Goal: Task Accomplishment & Management: Complete application form

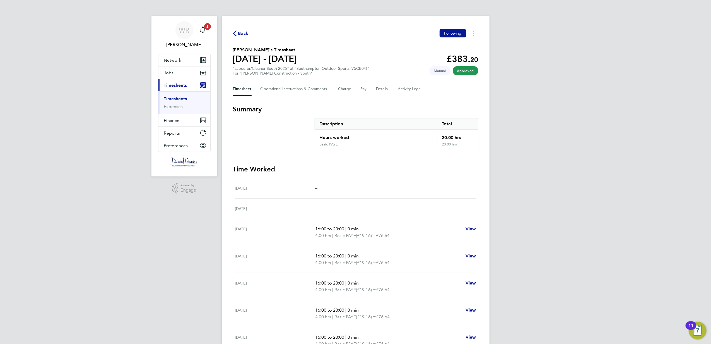
drag, startPoint x: 247, startPoint y: 27, endPoint x: 243, endPoint y: 33, distance: 7.1
click at [247, 30] on div "Back Following [PERSON_NAME]'s Timesheet [DATE] - [DATE] £383. 20 "Labourer/Cle…" at bounding box center [356, 205] width 268 height 379
click at [243, 33] on span "Back" at bounding box center [243, 33] width 10 height 7
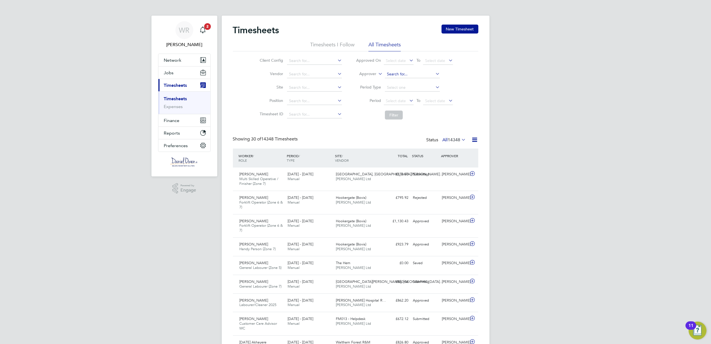
click at [386, 72] on input at bounding box center [412, 74] width 55 height 8
click at [377, 73] on icon at bounding box center [377, 72] width 0 height 5
click at [369, 82] on li "Worker" at bounding box center [363, 80] width 28 height 7
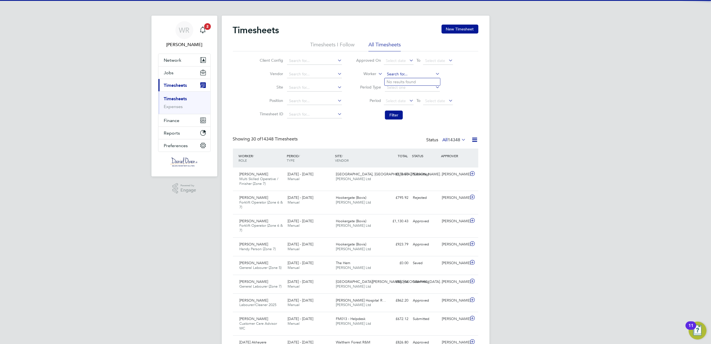
click at [391, 74] on input at bounding box center [412, 74] width 55 height 8
click at [418, 82] on li "[PERSON_NAME] bugu" at bounding box center [413, 82] width 57 height 8
type input "[PERSON_NAME]"
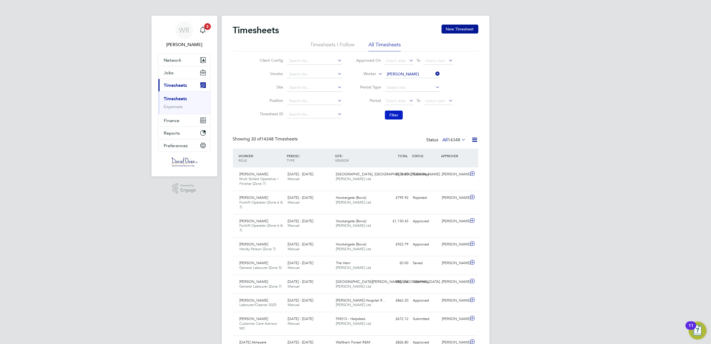
click at [392, 116] on button "Filter" at bounding box center [394, 114] width 18 height 9
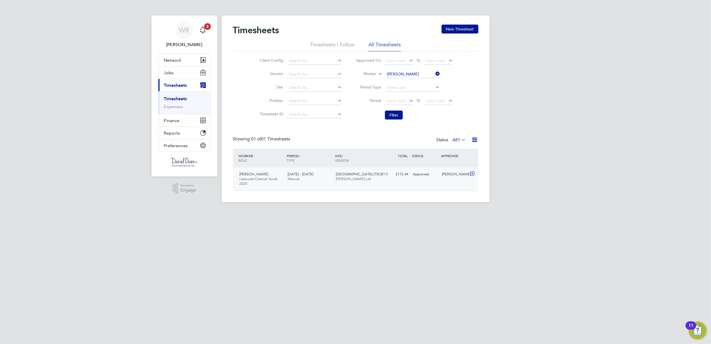
click at [395, 181] on div "[PERSON_NAME] Labourer/Cleaner South 2025 [DATE] - [DATE] [DATE] - [DATE] Manua…" at bounding box center [355, 178] width 245 height 23
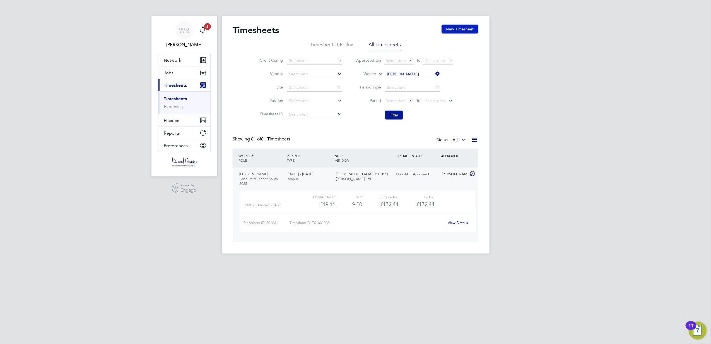
click at [460, 32] on button "New Timesheet" at bounding box center [460, 29] width 37 height 9
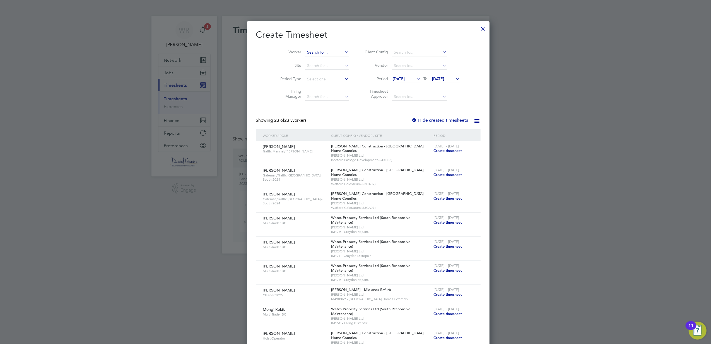
click at [310, 50] on input at bounding box center [327, 53] width 44 height 8
click at [324, 61] on li "[PERSON_NAME] bugu" at bounding box center [320, 60] width 57 height 8
type input "[PERSON_NAME]"
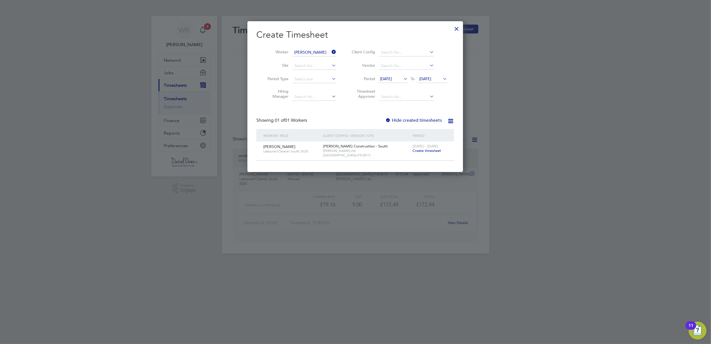
click at [422, 150] on span "Create timesheet" at bounding box center [427, 150] width 28 height 5
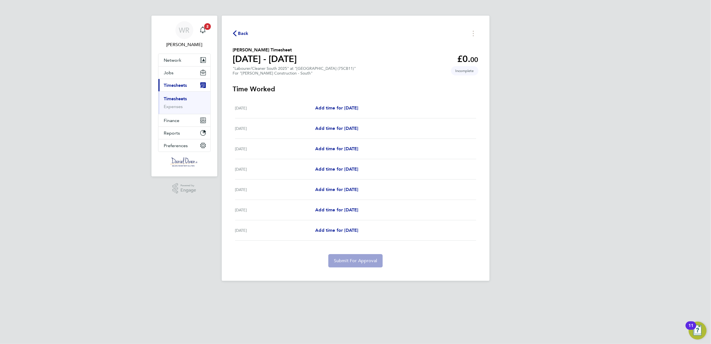
click at [239, 35] on span "Back" at bounding box center [243, 33] width 10 height 7
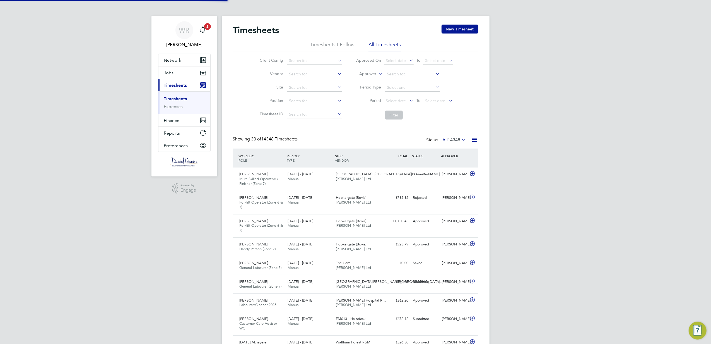
scroll to position [19, 49]
click at [176, 73] on button "Jobs" at bounding box center [184, 72] width 52 height 12
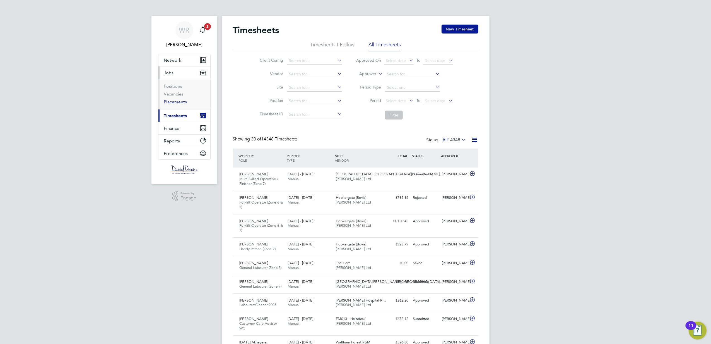
click at [175, 100] on link "Placements" at bounding box center [175, 101] width 23 height 5
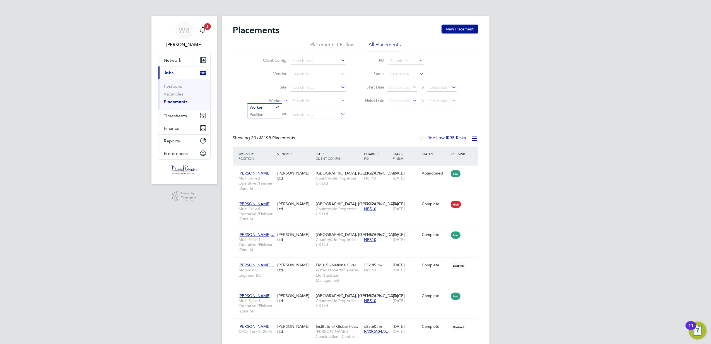
click at [283, 101] on icon at bounding box center [283, 99] width 0 height 5
click at [269, 114] on li "Position" at bounding box center [264, 114] width 35 height 7
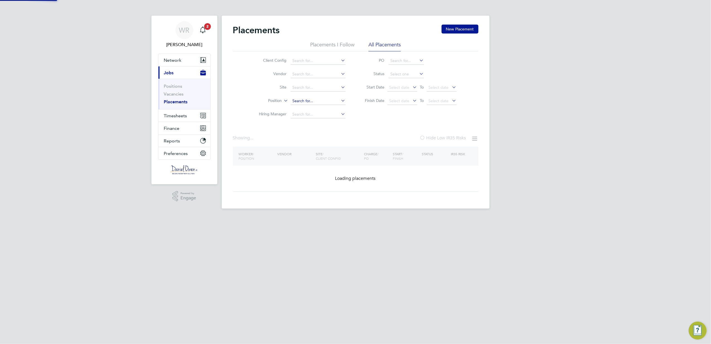
click at [310, 103] on input at bounding box center [318, 101] width 55 height 8
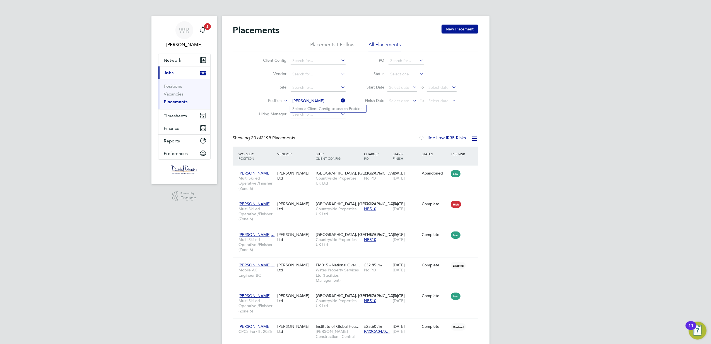
type input "[PERSON_NAME]"
drag, startPoint x: 309, startPoint y: 96, endPoint x: 291, endPoint y: 98, distance: 17.4
click at [291, 98] on li "Position" at bounding box center [300, 100] width 105 height 13
click at [280, 101] on label "Position" at bounding box center [266, 101] width 32 height 6
click at [274, 106] on li "Worker" at bounding box center [264, 106] width 35 height 7
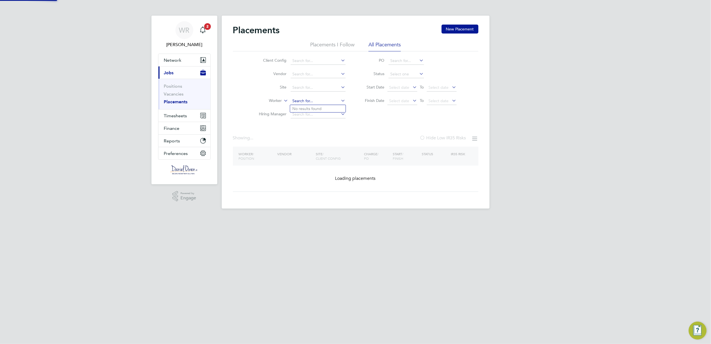
click at [297, 104] on input at bounding box center [318, 101] width 55 height 8
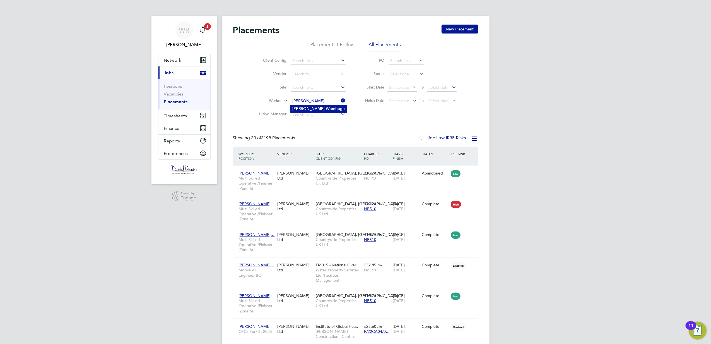
click at [326, 108] on li "[PERSON_NAME] bugu" at bounding box center [318, 109] width 57 height 8
type input "[PERSON_NAME]"
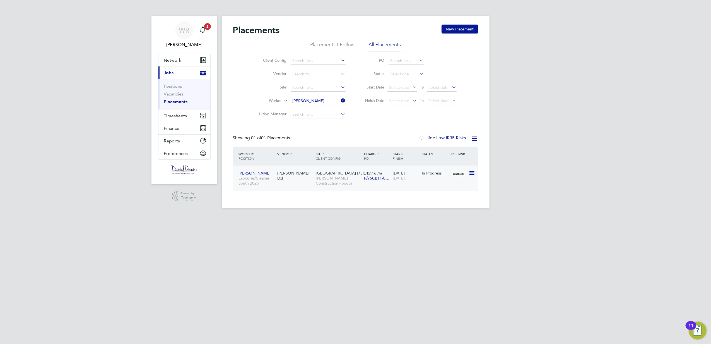
click at [327, 176] on span "[PERSON_NAME] Construction - South" at bounding box center [338, 180] width 45 height 10
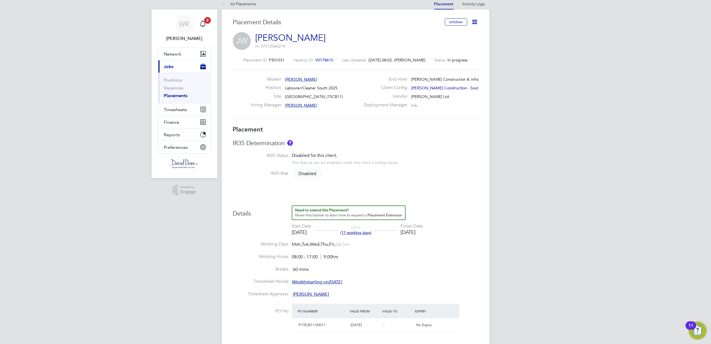
click at [474, 24] on icon at bounding box center [474, 21] width 7 height 7
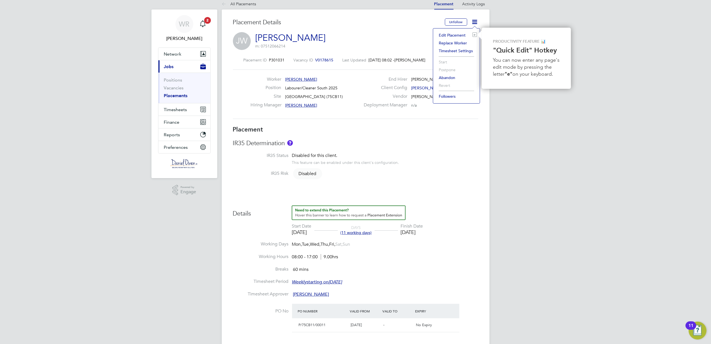
click at [456, 34] on li "Edit Placement e" at bounding box center [456, 35] width 41 height 8
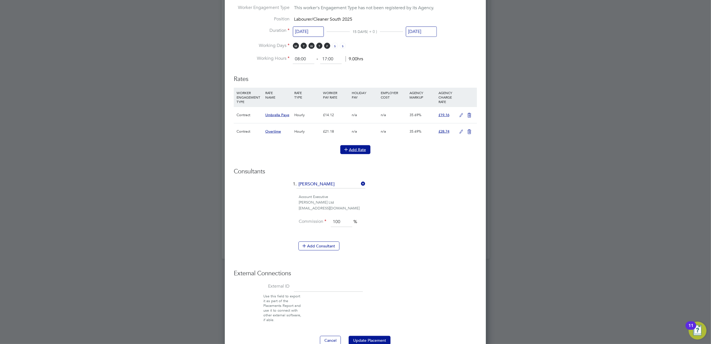
click at [348, 145] on button "Add Rate" at bounding box center [355, 149] width 30 height 9
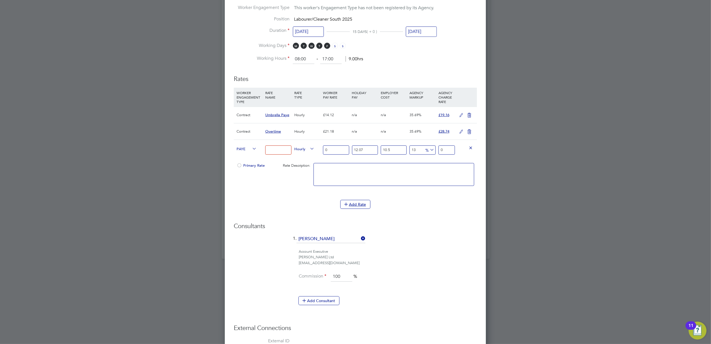
click at [251, 150] on icon at bounding box center [251, 149] width 0 height 8
click at [279, 145] on input at bounding box center [278, 149] width 26 height 9
type input "Double Time"
drag, startPoint x: 325, startPoint y: 144, endPoint x: 310, endPoint y: 144, distance: 14.2
click at [310, 144] on div "PAYE Double Time Hourly 0 12.07 n/a 10.5 n/a 13 0 % 0" at bounding box center [355, 149] width 243 height 21
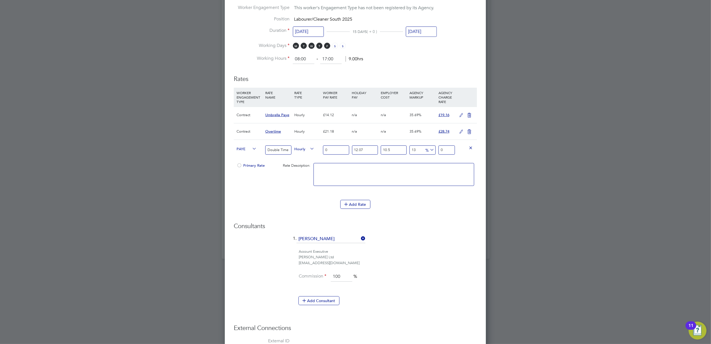
type input "2"
type input "2.79872411"
type input "28"
type input "39.18213754"
type input "28.2"
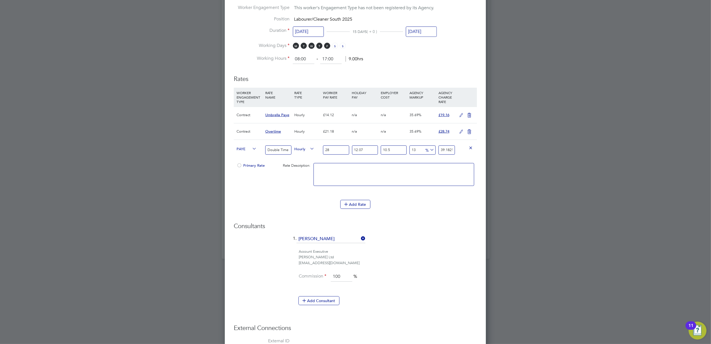
type input "39.462009951"
type input "28.24"
type input "39.5179844332"
type input "28.24"
drag, startPoint x: 441, startPoint y: 149, endPoint x: 500, endPoint y: 151, distance: 59.5
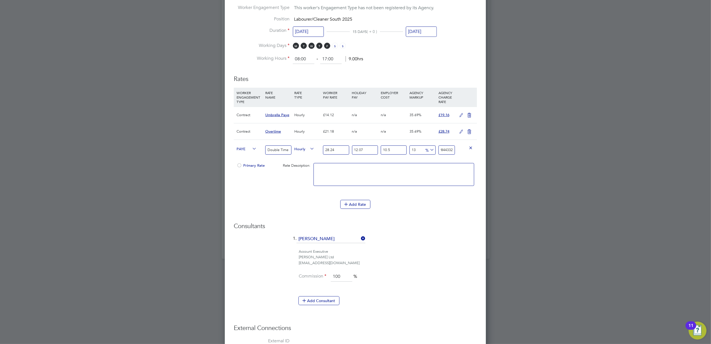
type input "-91.42162727016012"
type input "3"
type input "8.659387911305222"
type input "38"
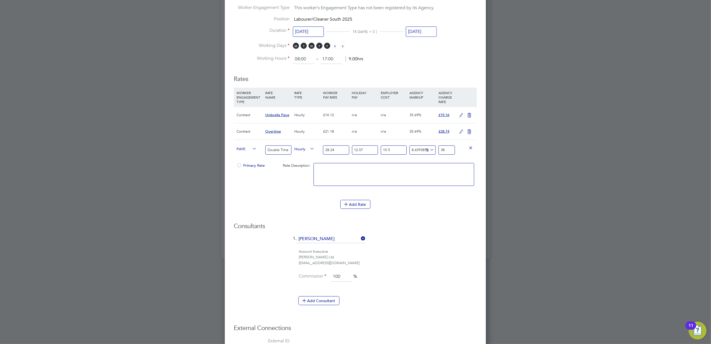
type input "9.51722518428921"
type input "38.3"
type input "9.574414335821476"
type input "38.32"
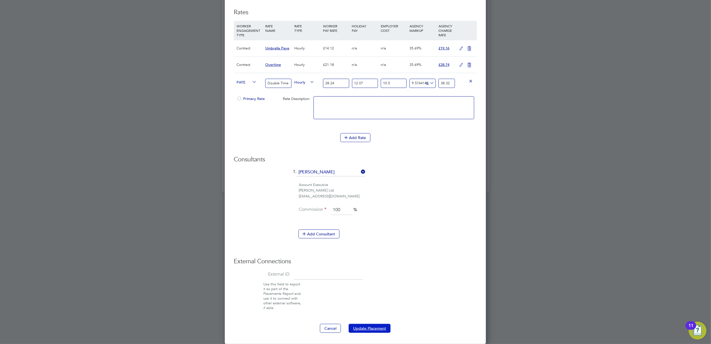
click at [356, 331] on button "Update Placement" at bounding box center [370, 328] width 42 height 9
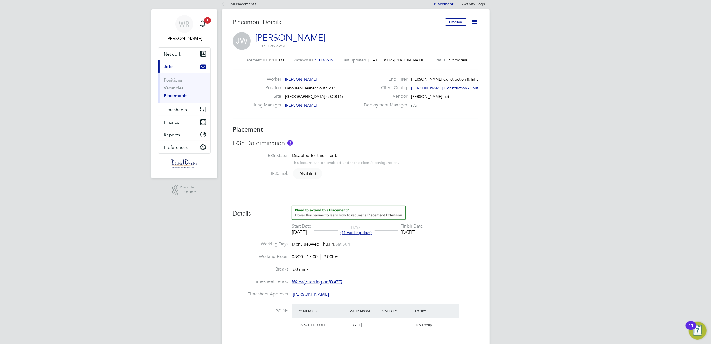
scroll to position [0, 0]
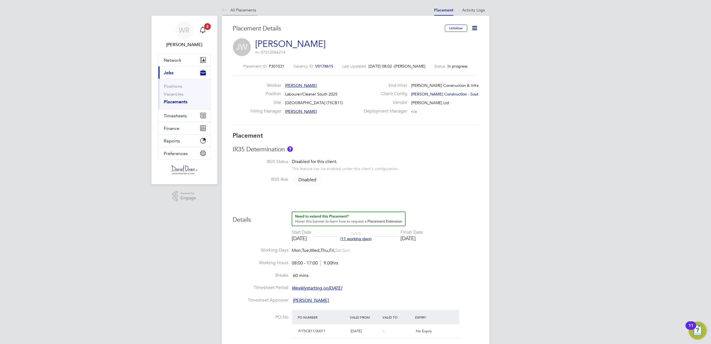
click at [230, 8] on link "All Placements" at bounding box center [239, 10] width 35 height 5
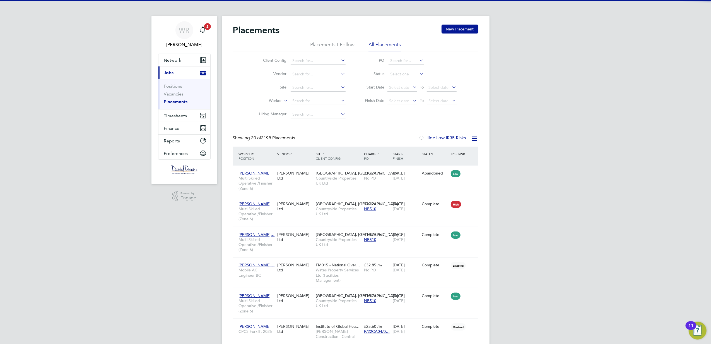
scroll to position [6, 26]
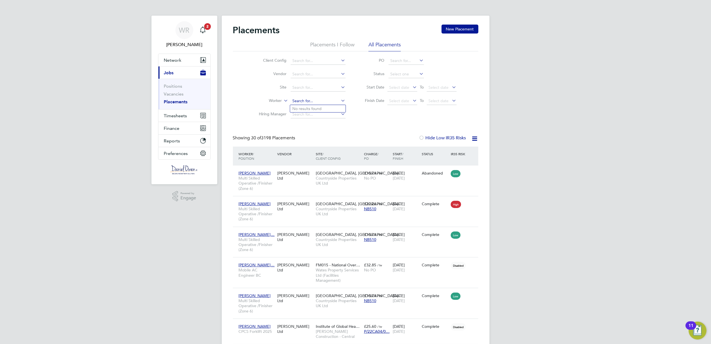
click at [294, 99] on input at bounding box center [318, 101] width 55 height 8
click at [190, 115] on button "Timesheets" at bounding box center [184, 115] width 52 height 12
click at [174, 97] on link "Timesheets" at bounding box center [175, 98] width 23 height 5
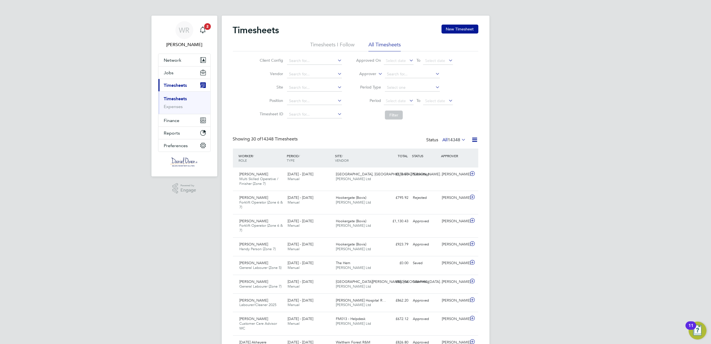
click at [377, 72] on icon at bounding box center [377, 72] width 0 height 5
click at [366, 80] on li "Worker" at bounding box center [363, 80] width 28 height 7
click at [395, 74] on input at bounding box center [412, 74] width 55 height 8
click at [400, 78] on li "[PERSON_NAME] bugu" at bounding box center [413, 82] width 57 height 8
type input "[PERSON_NAME]"
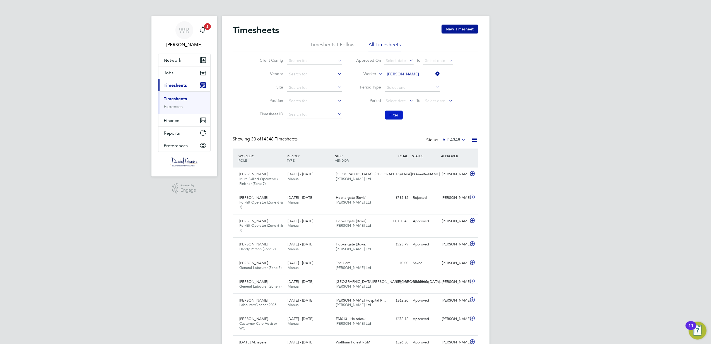
click at [400, 111] on button "Filter" at bounding box center [394, 114] width 18 height 9
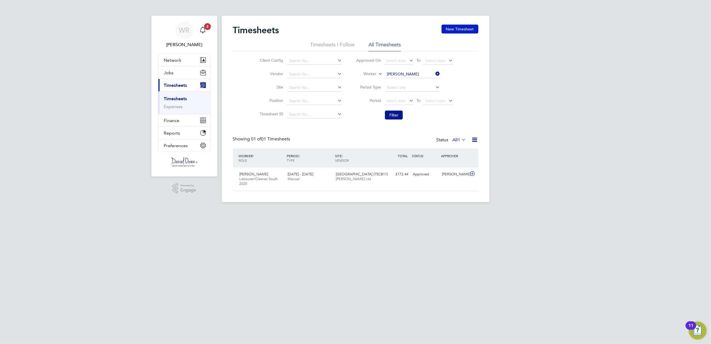
click at [458, 28] on button "New Timesheet" at bounding box center [460, 29] width 37 height 9
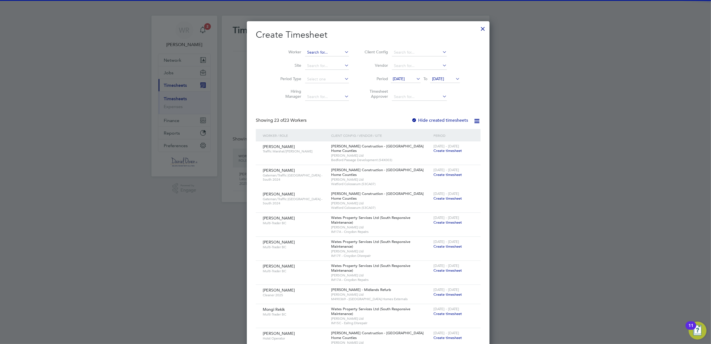
click at [305, 55] on input at bounding box center [327, 53] width 44 height 8
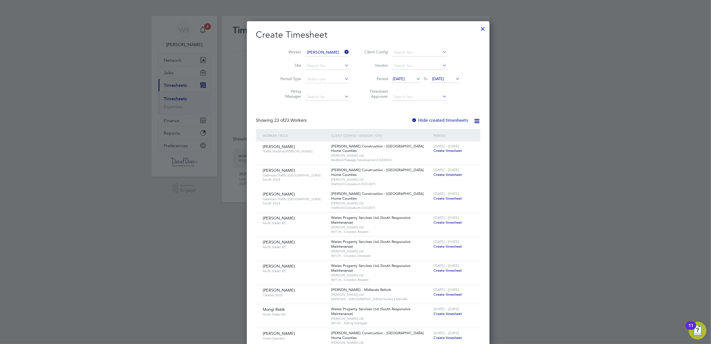
click at [328, 59] on b "Wam" at bounding box center [332, 59] width 9 height 5
type input "[PERSON_NAME]"
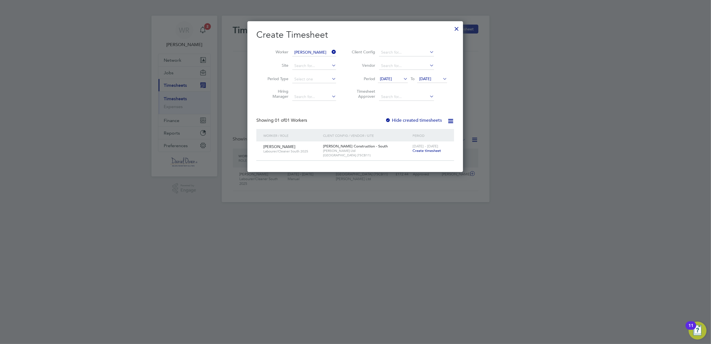
click at [424, 150] on span "Create timesheet" at bounding box center [427, 150] width 28 height 5
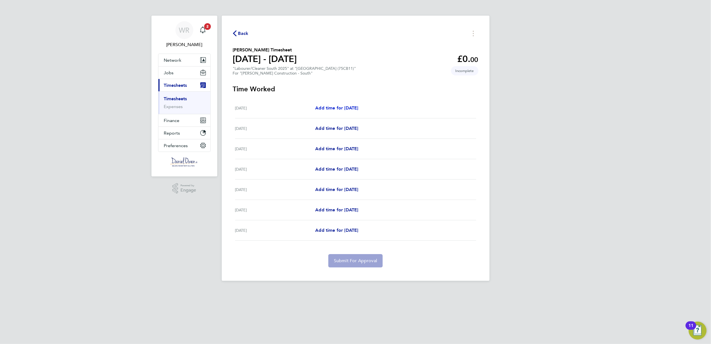
click at [328, 105] on link "Add time for [DATE]" at bounding box center [336, 108] width 43 height 7
select select "60"
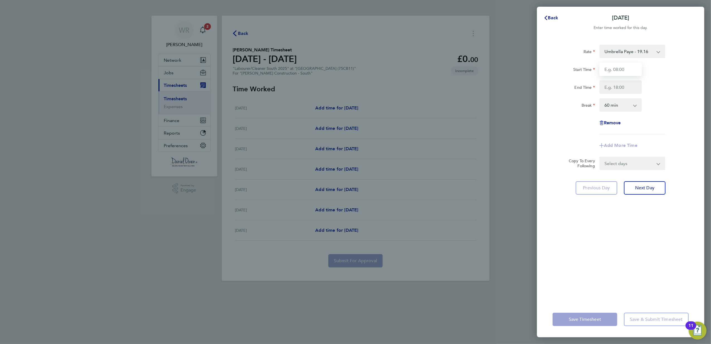
click at [608, 70] on input "Start Time" at bounding box center [620, 68] width 42 height 13
type input "07:30"
click at [606, 105] on select "0 min 15 min 30 min 45 min 60 min 75 min 90 min" at bounding box center [617, 105] width 35 height 12
select select "0"
click at [600, 99] on select "0 min 15 min 30 min 45 min 60 min 75 min 90 min" at bounding box center [617, 105] width 35 height 12
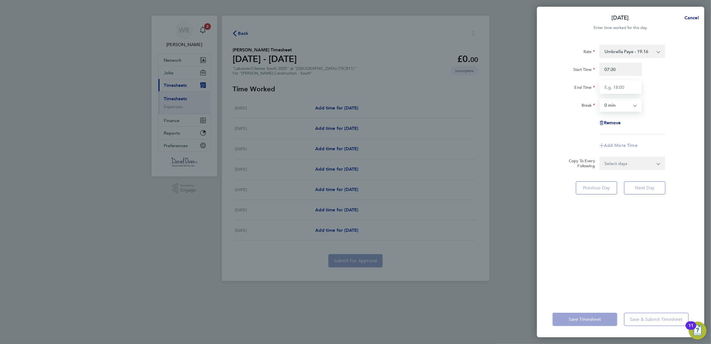
click at [614, 81] on input "End Time" at bounding box center [620, 86] width 42 height 13
type input "11:00"
click at [645, 55] on select "Umbrella Paye - 19.16 Overtime - 28.74 Double Time - 38.32" at bounding box center [629, 51] width 58 height 12
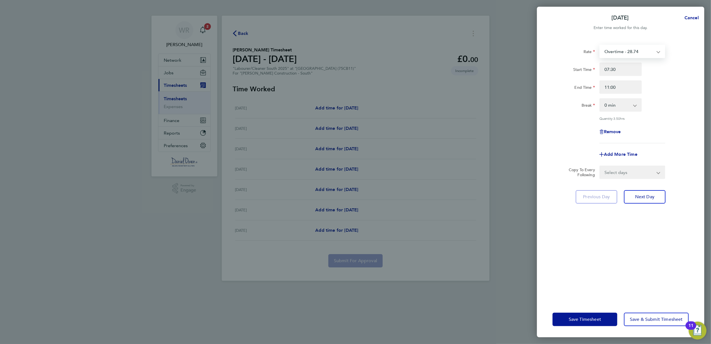
select select "60"
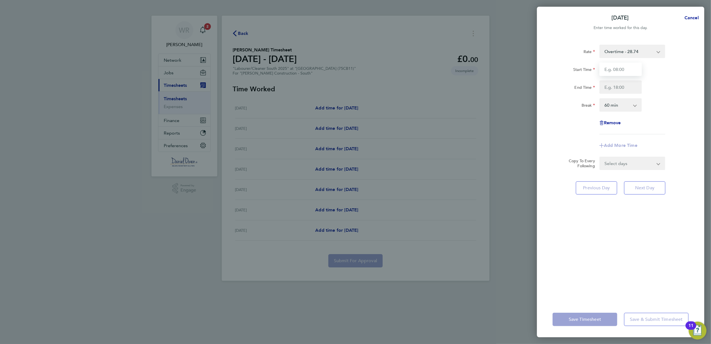
click at [625, 67] on input "Start Time" at bounding box center [620, 68] width 42 height 13
type input "07:30"
click at [624, 88] on input "End Time" at bounding box center [620, 86] width 42 height 13
type input "11:30"
click at [609, 103] on select "0 min 15 min 30 min 45 min 60 min 75 min 90 min" at bounding box center [617, 105] width 35 height 12
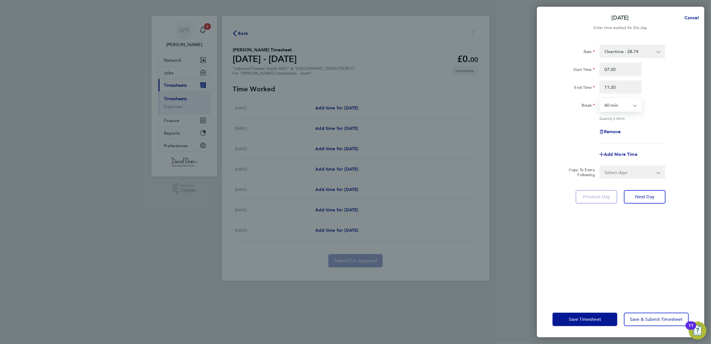
select select "0"
click at [600, 99] on select "0 min 15 min 30 min 45 min 60 min 75 min 90 min" at bounding box center [617, 105] width 35 height 12
click at [681, 123] on div "Rate Overtime - 28.74 Umbrella Paye - 19.16 Double Time - 38.32 Start Time 07:3…" at bounding box center [621, 94] width 136 height 98
click at [618, 151] on span "Add More Time" at bounding box center [620, 153] width 33 height 5
select select "null"
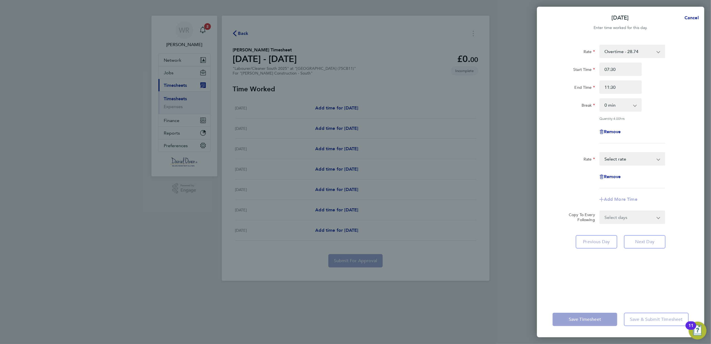
click at [613, 160] on select "Umbrella Paye - 19.16 Overtime - 28.74 Double Time - 38.32 Select rate" at bounding box center [629, 159] width 58 height 12
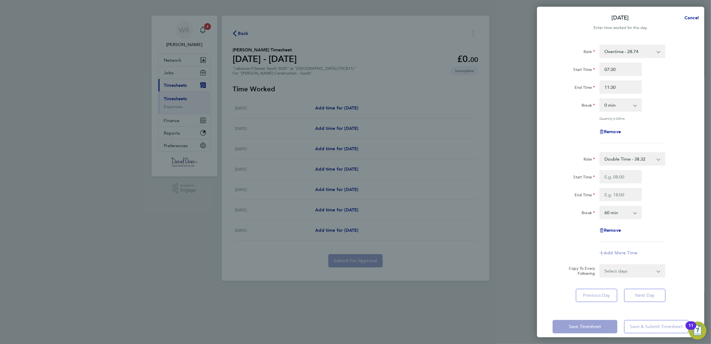
click at [617, 215] on select "0 min 15 min 30 min 45 min 60 min 75 min 90 min" at bounding box center [617, 212] width 35 height 12
select select "0"
click at [600, 206] on select "0 min 15 min 30 min 45 min 60 min 75 min 90 min" at bounding box center [617, 212] width 35 height 12
click at [611, 179] on input "Start Time" at bounding box center [620, 176] width 42 height 13
click at [612, 199] on input "End Time" at bounding box center [620, 194] width 42 height 13
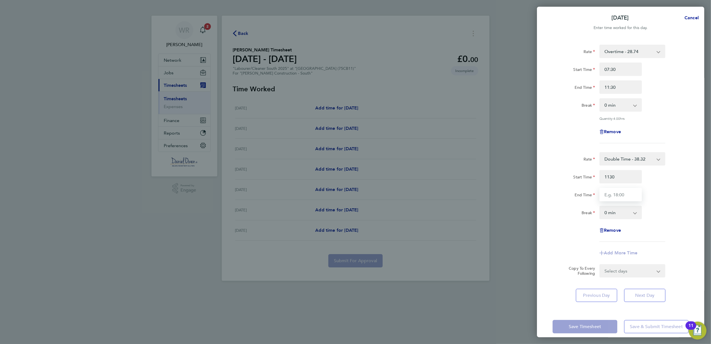
type input "11:30"
type input "13:00"
click at [675, 187] on div "Start Time 11:30 End Time 13:00" at bounding box center [620, 185] width 141 height 31
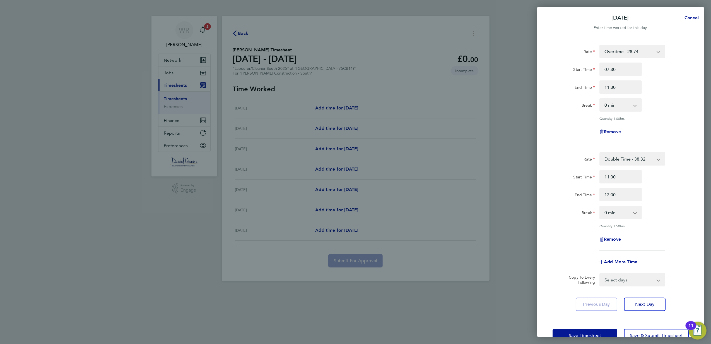
scroll to position [15, 0]
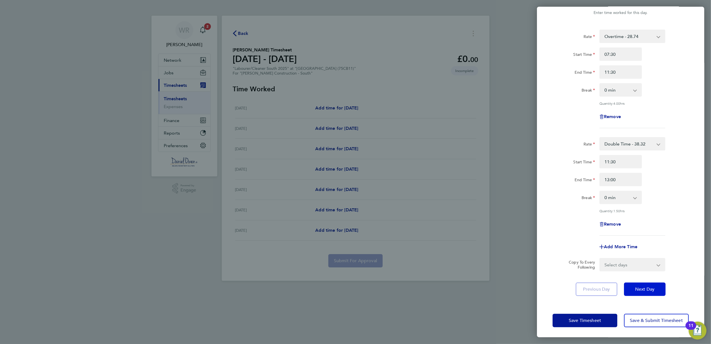
click at [641, 287] on span "Next Day" at bounding box center [644, 289] width 19 height 6
select select "60"
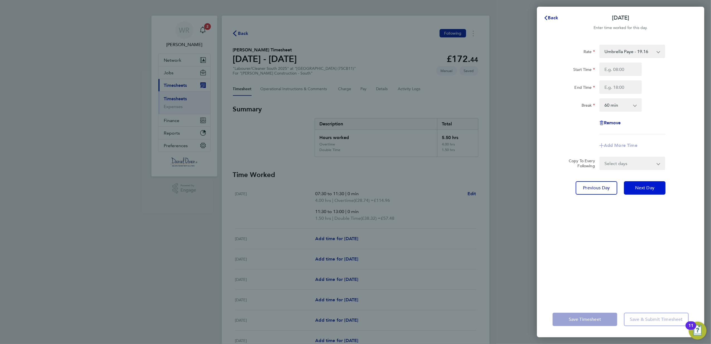
click at [652, 190] on button "Next Day" at bounding box center [645, 187] width 42 height 13
select select "60"
drag, startPoint x: 621, startPoint y: 69, endPoint x: 621, endPoint y: 73, distance: 3.6
click at [621, 69] on input "Start Time" at bounding box center [620, 68] width 42 height 13
type input "07:30"
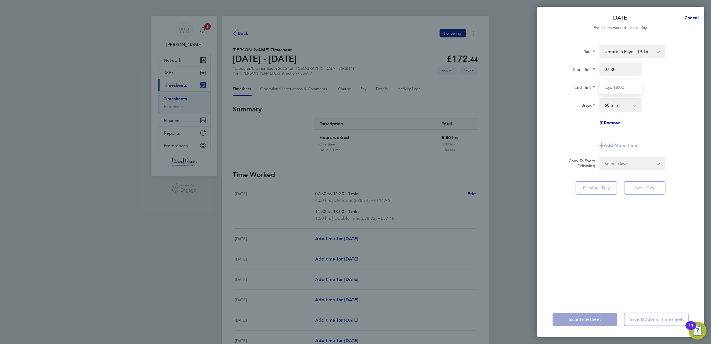
click at [625, 83] on input "End Time" at bounding box center [620, 86] width 42 height 13
click at [556, 121] on div "Remove" at bounding box center [620, 122] width 141 height 13
click at [611, 107] on select "0 min 15 min 30 min 45 min 60 min 75 min 90 min" at bounding box center [617, 105] width 35 height 12
select select "30"
click at [600, 99] on select "0 min 15 min 30 min 45 min 60 min 75 min 90 min" at bounding box center [617, 105] width 35 height 12
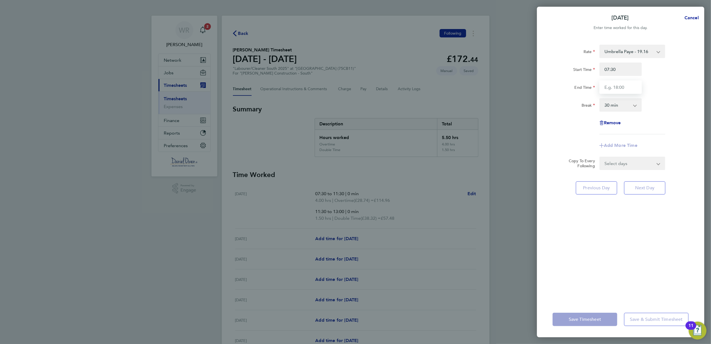
drag, startPoint x: 615, startPoint y: 87, endPoint x: 605, endPoint y: 89, distance: 10.1
click at [615, 87] on input "End Time" at bounding box center [620, 86] width 42 height 13
type input "17:00"
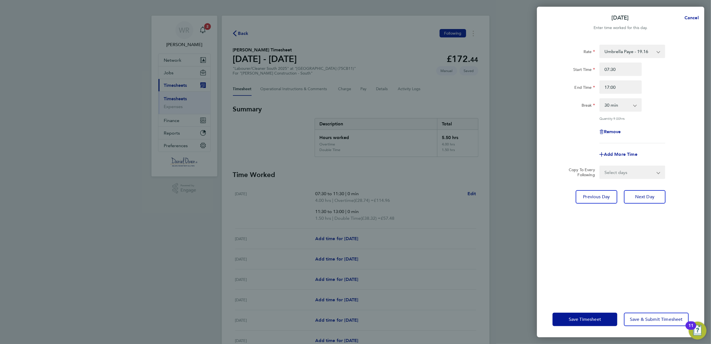
click at [674, 64] on div "Start Time 07:30" at bounding box center [620, 68] width 141 height 13
click at [652, 197] on span "Next Day" at bounding box center [644, 197] width 19 height 6
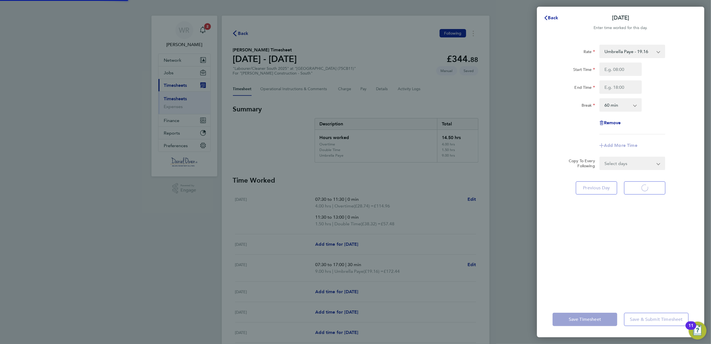
select select "60"
click at [620, 71] on input "Start Time" at bounding box center [620, 68] width 42 height 13
type input "07:30"
click at [632, 85] on input "End Time" at bounding box center [620, 86] width 42 height 13
type input "17:00"
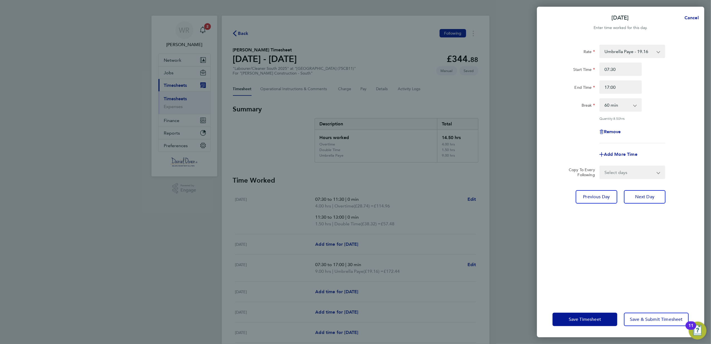
drag, startPoint x: 653, startPoint y: 79, endPoint x: 649, endPoint y: 90, distance: 11.8
click at [653, 78] on div "Start Time 07:30 End Time 17:00" at bounding box center [620, 77] width 141 height 31
click at [616, 102] on select "0 min 15 min 30 min 45 min 60 min 75 min 90 min" at bounding box center [617, 105] width 35 height 12
select select "30"
click at [600, 99] on select "0 min 15 min 30 min 45 min 60 min 75 min 90 min" at bounding box center [617, 105] width 35 height 12
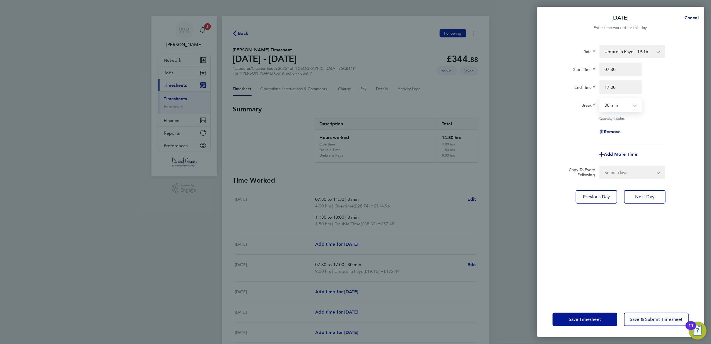
click at [670, 127] on div "Remove" at bounding box center [620, 131] width 141 height 13
click at [653, 195] on span "Next Day" at bounding box center [644, 197] width 19 height 6
select select "60"
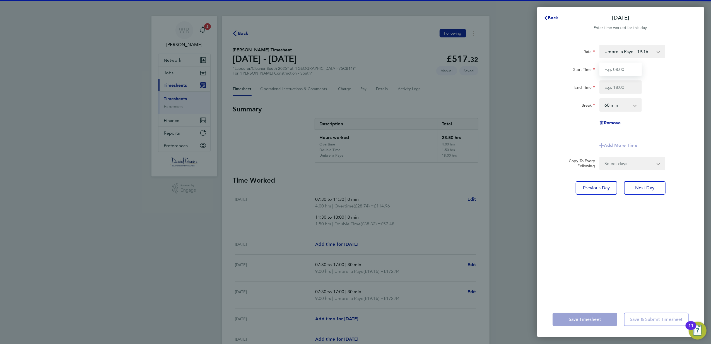
click at [618, 65] on input "Start Time" at bounding box center [620, 68] width 42 height 13
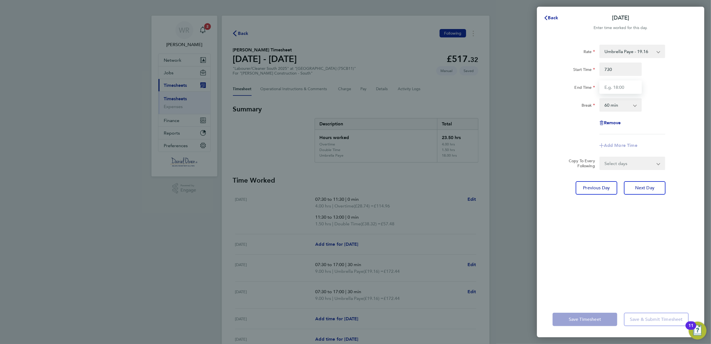
type input "07:30"
click at [615, 84] on input "End Time" at bounding box center [620, 86] width 42 height 13
type input "17:00"
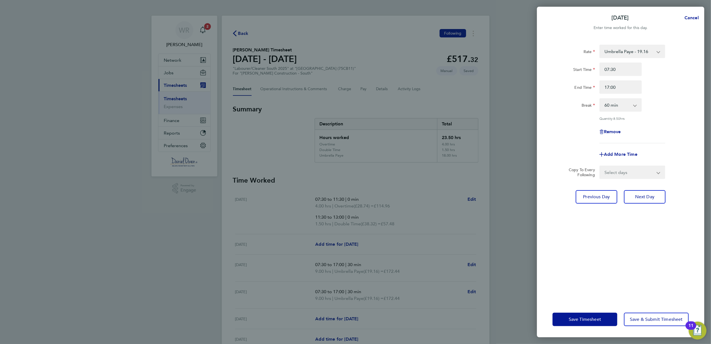
click at [643, 83] on div "17:00" at bounding box center [620, 86] width 47 height 13
click at [619, 106] on select "0 min 15 min 30 min 45 min 60 min 75 min 90 min" at bounding box center [617, 105] width 35 height 12
select select "30"
click at [600, 99] on select "0 min 15 min 30 min 45 min 60 min 75 min 90 min" at bounding box center [617, 105] width 35 height 12
click at [657, 115] on div "Rate Umbrella Paye - 19.16 Overtime - 28.74 Double Time - 38.32 Start Time 07:3…" at bounding box center [621, 94] width 136 height 98
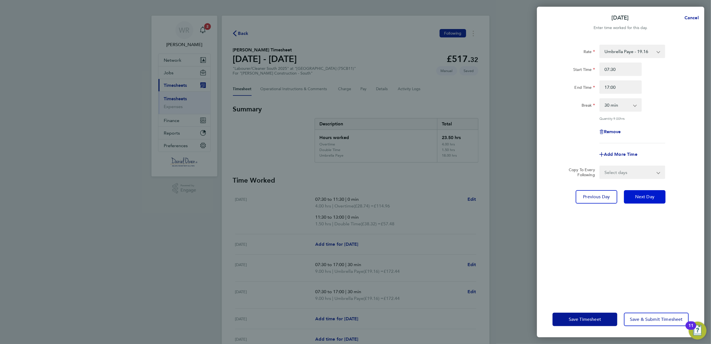
click at [648, 194] on span "Next Day" at bounding box center [644, 197] width 19 height 6
select select "60"
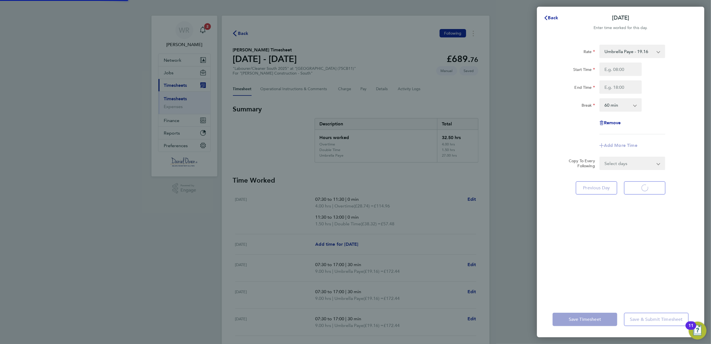
select select "60"
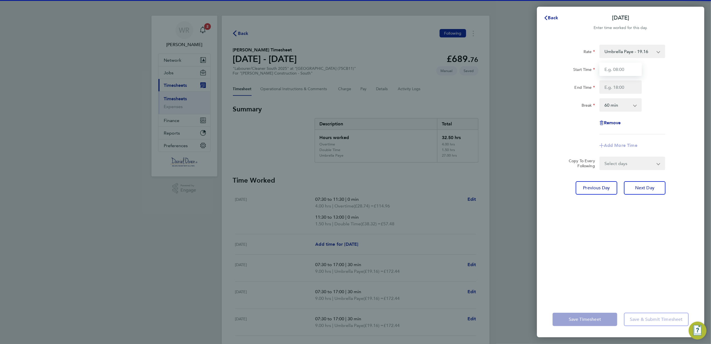
click at [606, 66] on input "Start Time" at bounding box center [620, 68] width 42 height 13
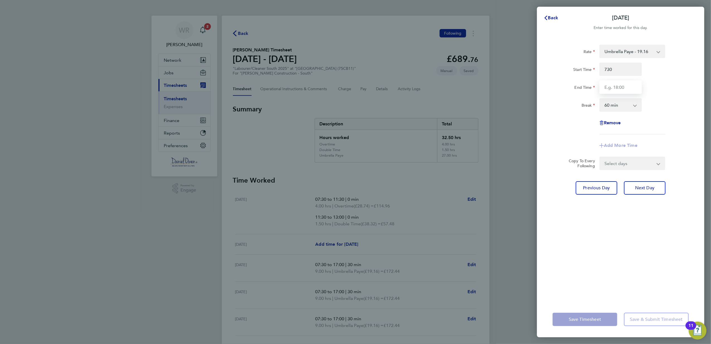
type input "07:30"
click at [624, 89] on input "End Time" at bounding box center [620, 86] width 42 height 13
type input "17:00"
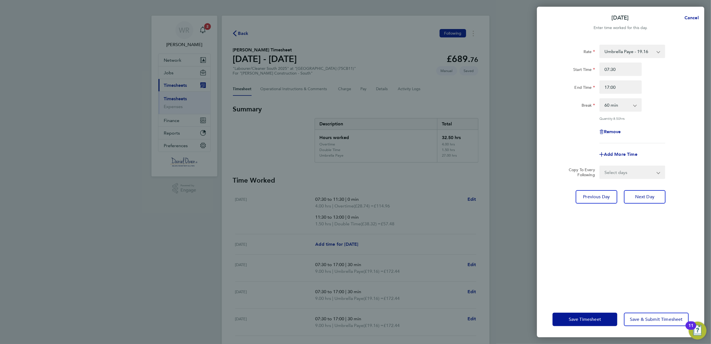
click at [656, 75] on div "Start Time 07:30" at bounding box center [620, 68] width 141 height 13
click at [621, 110] on select "0 min 15 min 30 min 45 min 60 min 75 min 90 min" at bounding box center [617, 105] width 35 height 12
select select "30"
click at [600, 99] on select "0 min 15 min 30 min 45 min 60 min 75 min 90 min" at bounding box center [617, 105] width 35 height 12
click at [667, 114] on div "Rate Umbrella Paye - 19.16 Overtime - 28.74 Double Time - 38.32 Start Time 07:3…" at bounding box center [621, 94] width 136 height 98
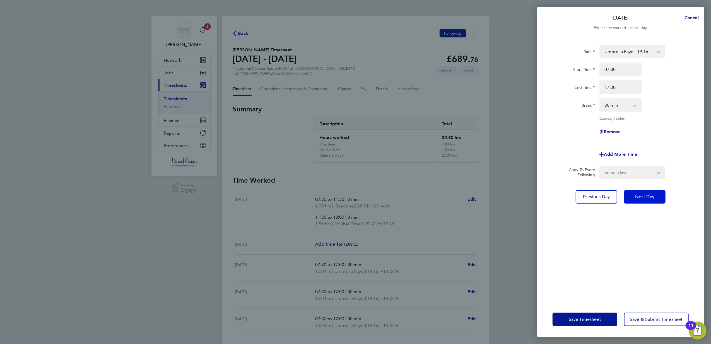
drag, startPoint x: 651, startPoint y: 195, endPoint x: 644, endPoint y: 191, distance: 8.1
click at [651, 195] on span "Next Day" at bounding box center [644, 197] width 19 height 6
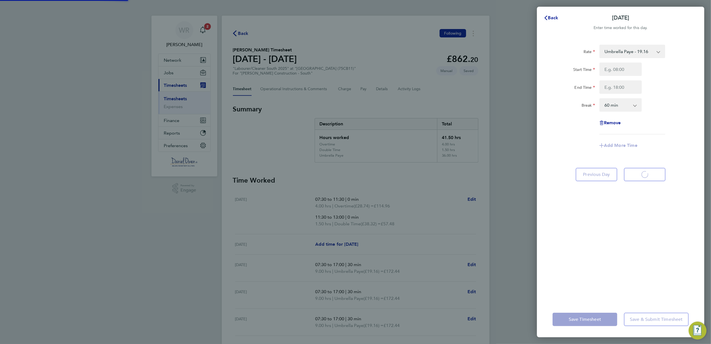
select select "60"
click at [609, 69] on input "Start Time" at bounding box center [620, 68] width 42 height 13
type input "07:30"
click at [635, 87] on input "End Time" at bounding box center [620, 86] width 42 height 13
type input "17:00"
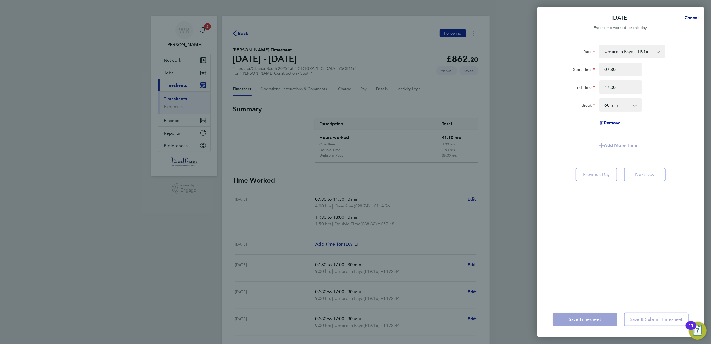
click at [649, 78] on div "Start Time 07:30 End Time 17:00" at bounding box center [620, 77] width 141 height 31
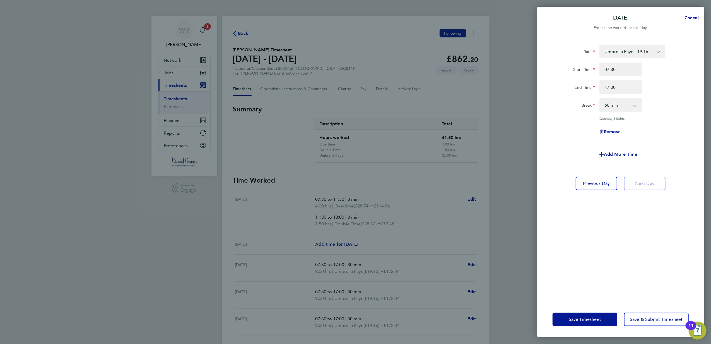
drag, startPoint x: 608, startPoint y: 111, endPoint x: 607, endPoint y: 108, distance: 2.8
click at [607, 110] on div "0 min 15 min 30 min 45 min 60 min 75 min 90 min" at bounding box center [620, 104] width 42 height 13
click at [616, 104] on select "0 min 15 min 30 min 45 min 60 min 75 min 90 min" at bounding box center [617, 105] width 35 height 12
select select "30"
click at [600, 99] on select "0 min 15 min 30 min 45 min 60 min 75 min 90 min" at bounding box center [617, 105] width 35 height 12
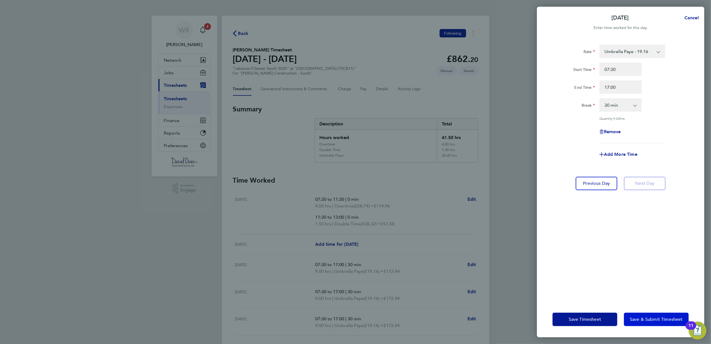
click at [663, 317] on span "Save & Submit Timesheet" at bounding box center [656, 319] width 53 height 6
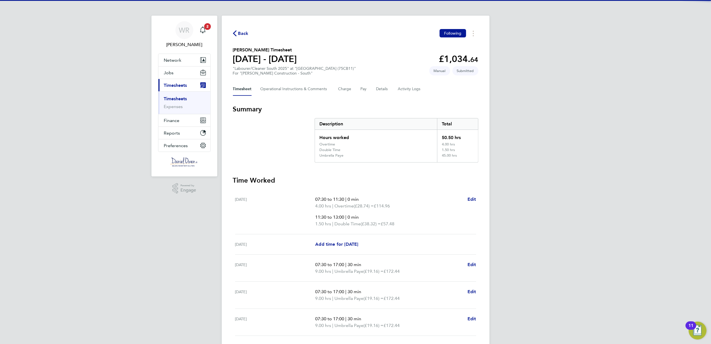
scroll to position [74, 0]
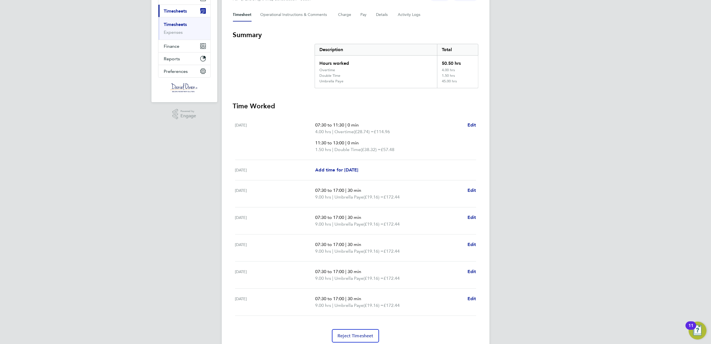
drag, startPoint x: 456, startPoint y: 82, endPoint x: 322, endPoint y: 59, distance: 136.3
click at [322, 59] on div "Hours worked 50.50 hrs Overtime 4.00 hrs Double Time 1.50 hrs Umbrella Paye 45.…" at bounding box center [397, 72] width 164 height 33
drag, startPoint x: 322, startPoint y: 59, endPoint x: 335, endPoint y: 62, distance: 13.2
click at [335, 62] on div "Hours worked" at bounding box center [376, 62] width 122 height 12
drag, startPoint x: 319, startPoint y: 64, endPoint x: 460, endPoint y: 81, distance: 141.7
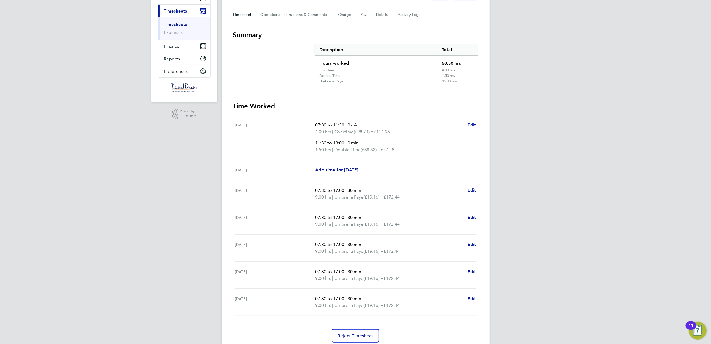
click at [460, 81] on div "Hours worked 50.50 hrs Overtime 4.00 hrs Double Time 1.50 hrs Umbrella Paye 45.…" at bounding box center [397, 72] width 164 height 33
click at [420, 147] on p "1.50 hrs | Double Time (£38.32) = £57.48" at bounding box center [389, 149] width 148 height 7
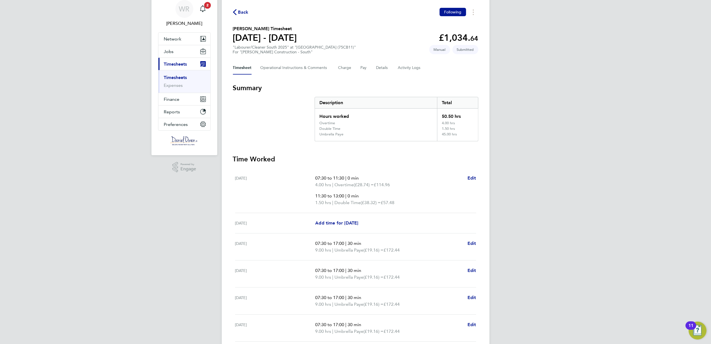
scroll to position [0, 0]
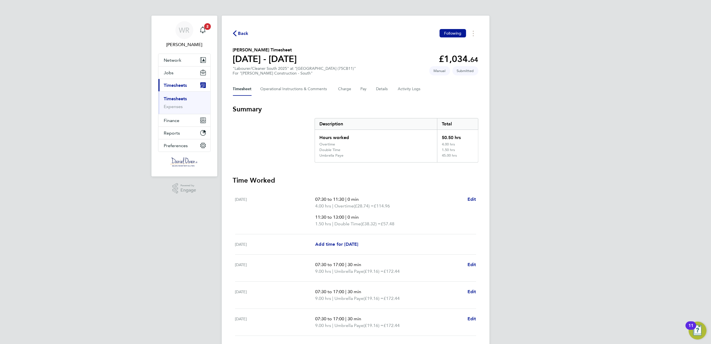
click at [235, 33] on icon "button" at bounding box center [235, 33] width 4 height 6
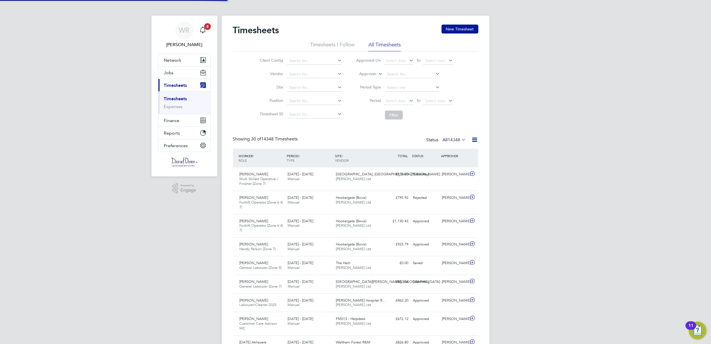
scroll to position [19, 49]
click at [377, 74] on icon at bounding box center [377, 72] width 0 height 5
click at [364, 79] on li "Worker" at bounding box center [363, 80] width 28 height 7
click at [392, 75] on input at bounding box center [412, 74] width 55 height 8
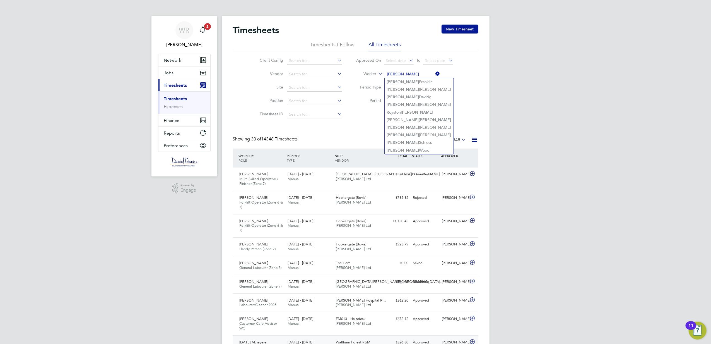
type input "craig"
